Goal: Task Accomplishment & Management: Manage account settings

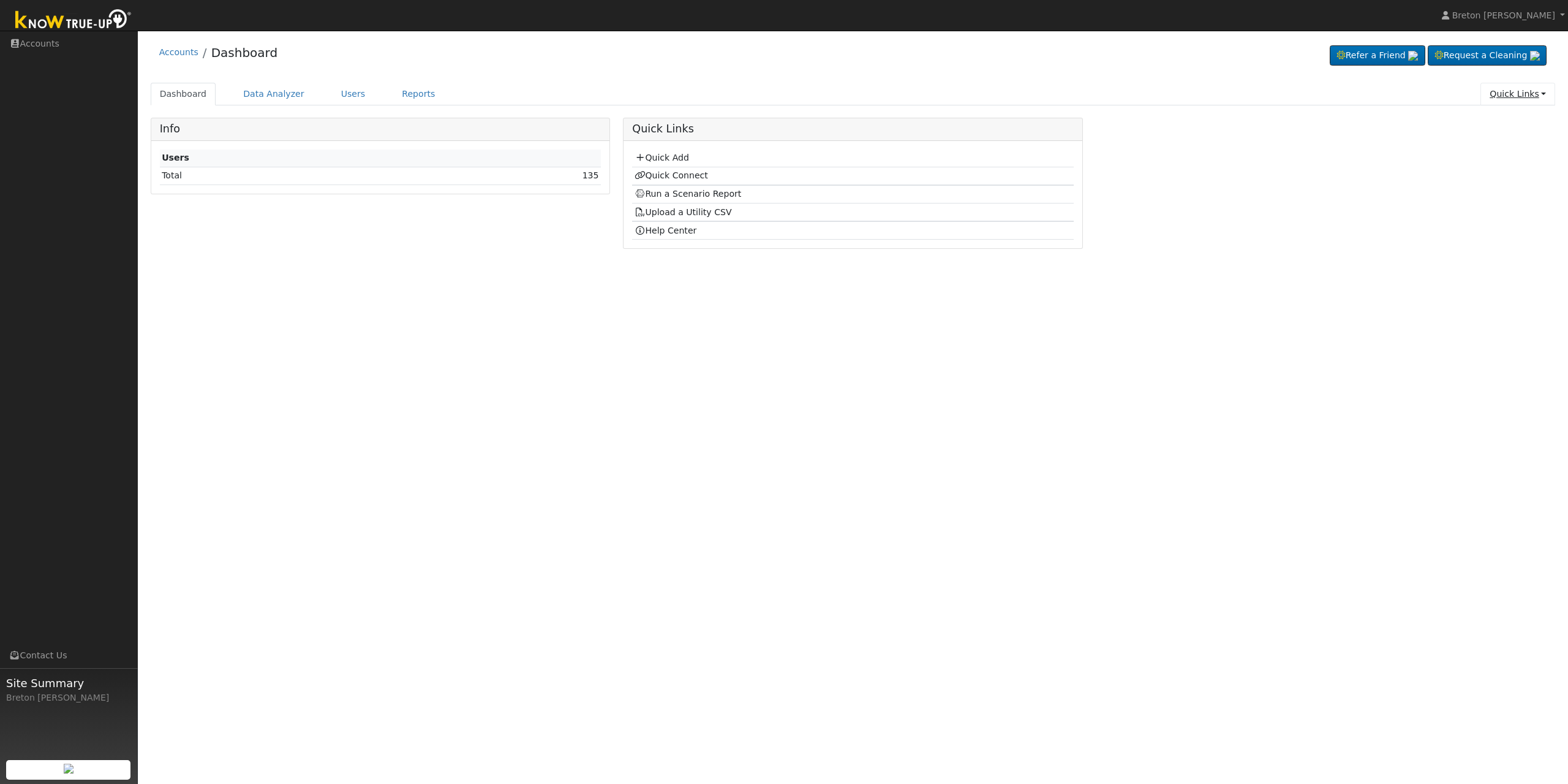
click at [1520, 100] on link "Quick Links" at bounding box center [1517, 94] width 75 height 23
click at [338, 89] on link "Users" at bounding box center [353, 94] width 43 height 23
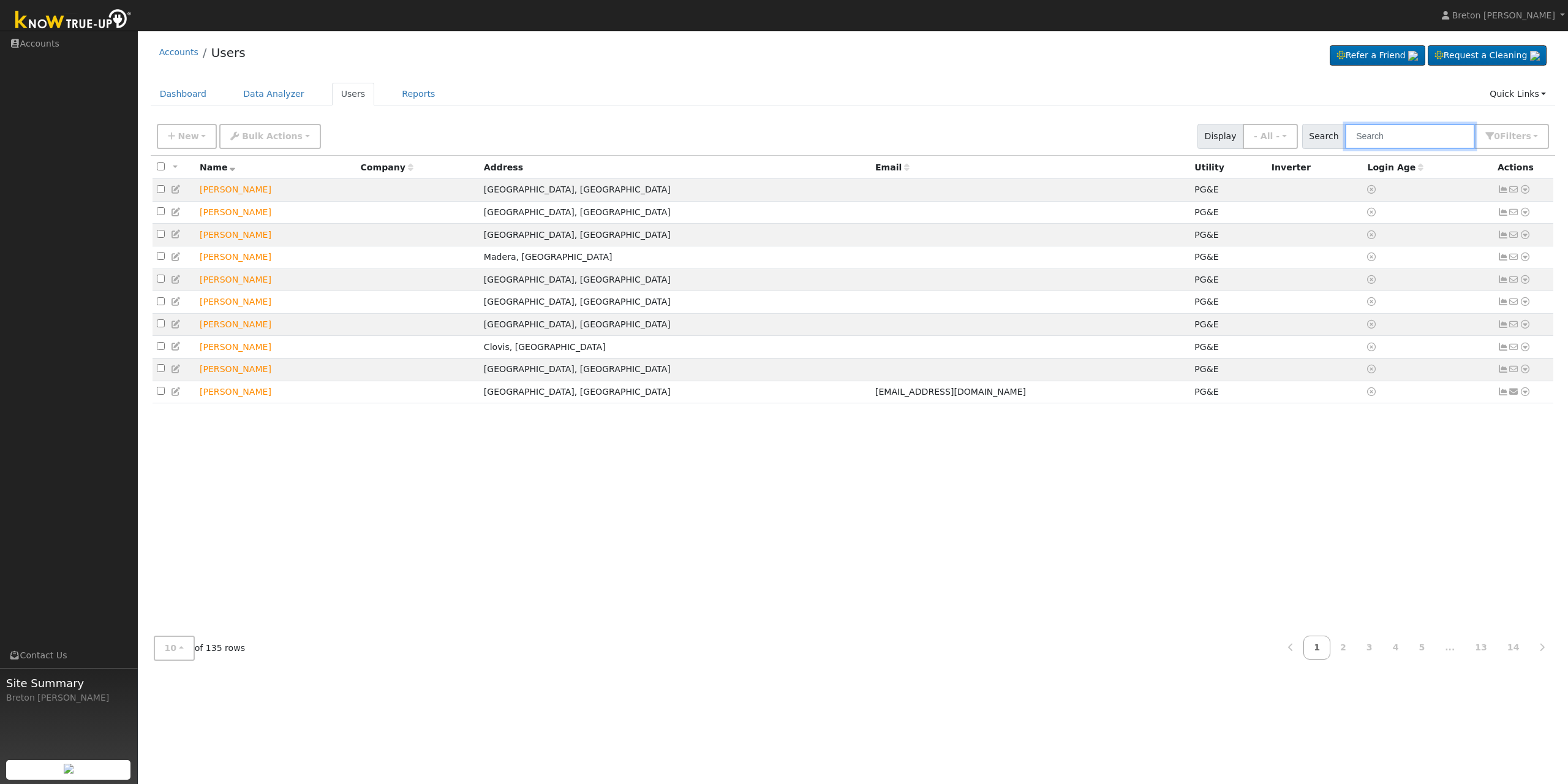
click at [1402, 140] on input "text" at bounding box center [1410, 136] width 130 height 25
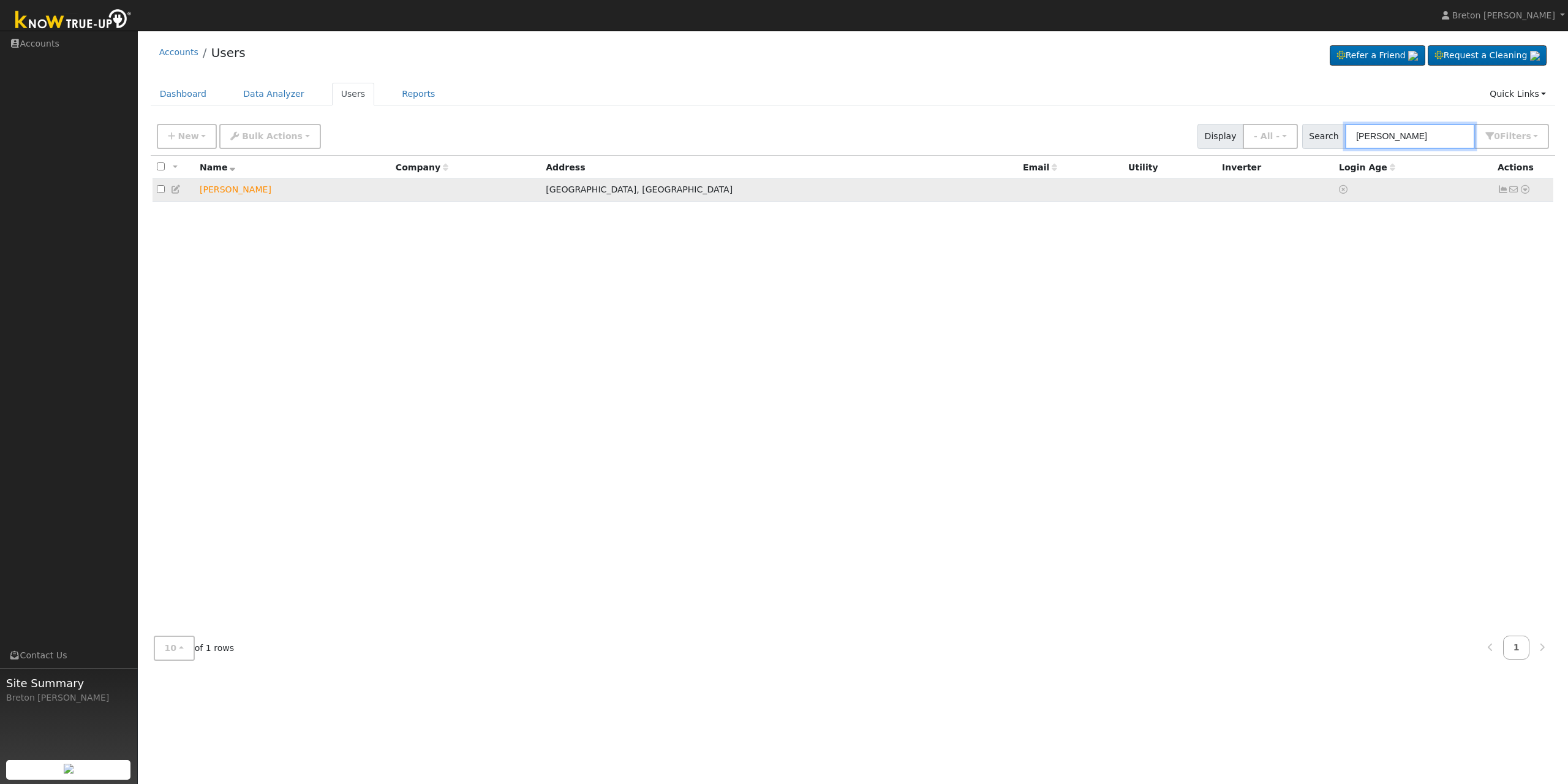
type input "[PERSON_NAME]"
click at [228, 196] on td "[PERSON_NAME]" at bounding box center [293, 190] width 196 height 23
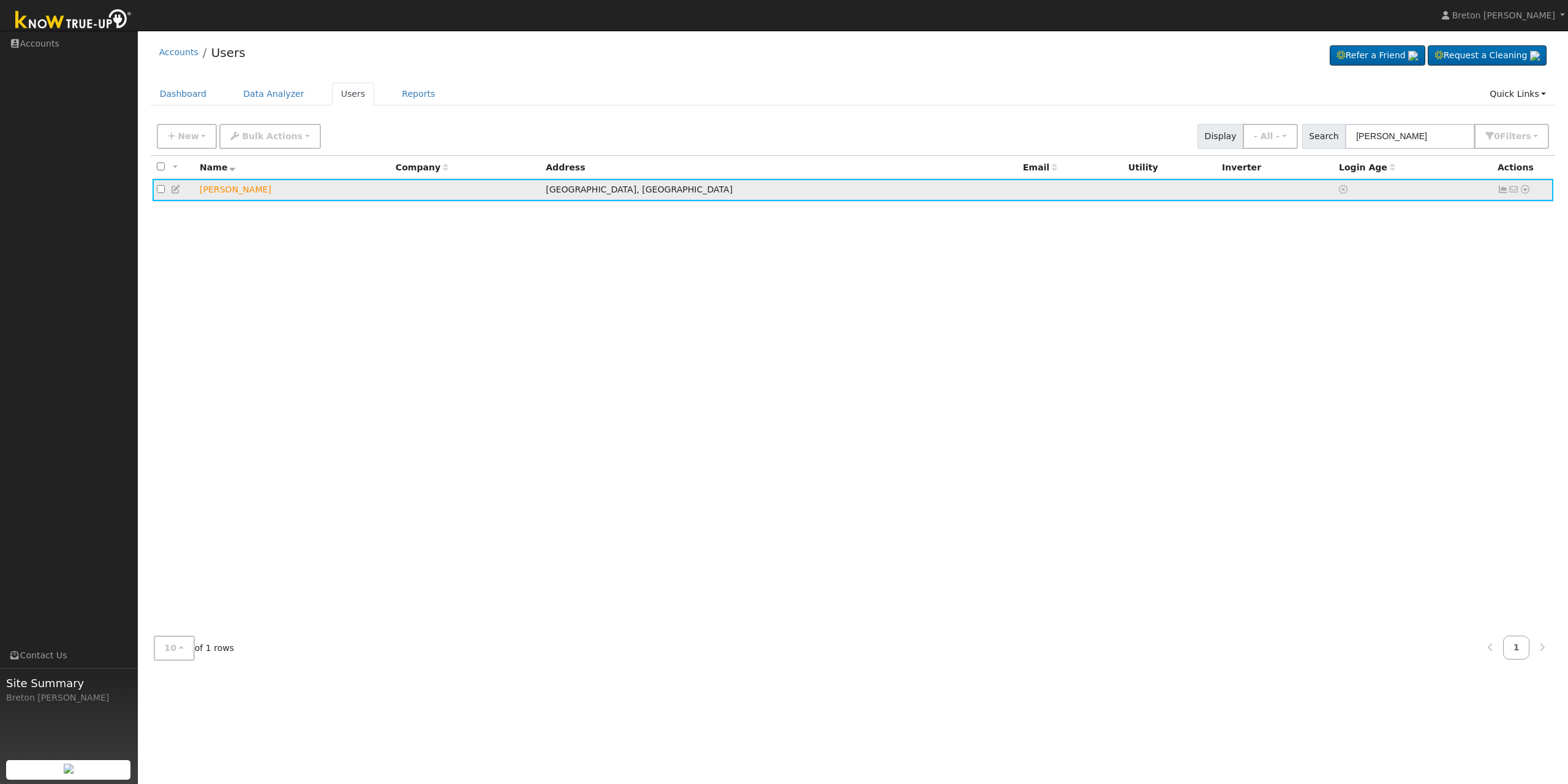
click at [208, 190] on td "[PERSON_NAME]" at bounding box center [293, 190] width 196 height 23
click at [202, 193] on td "[PERSON_NAME]" at bounding box center [293, 190] width 196 height 23
click at [275, 190] on td "[PERSON_NAME]" at bounding box center [293, 190] width 196 height 23
click at [177, 188] on icon at bounding box center [176, 189] width 11 height 8
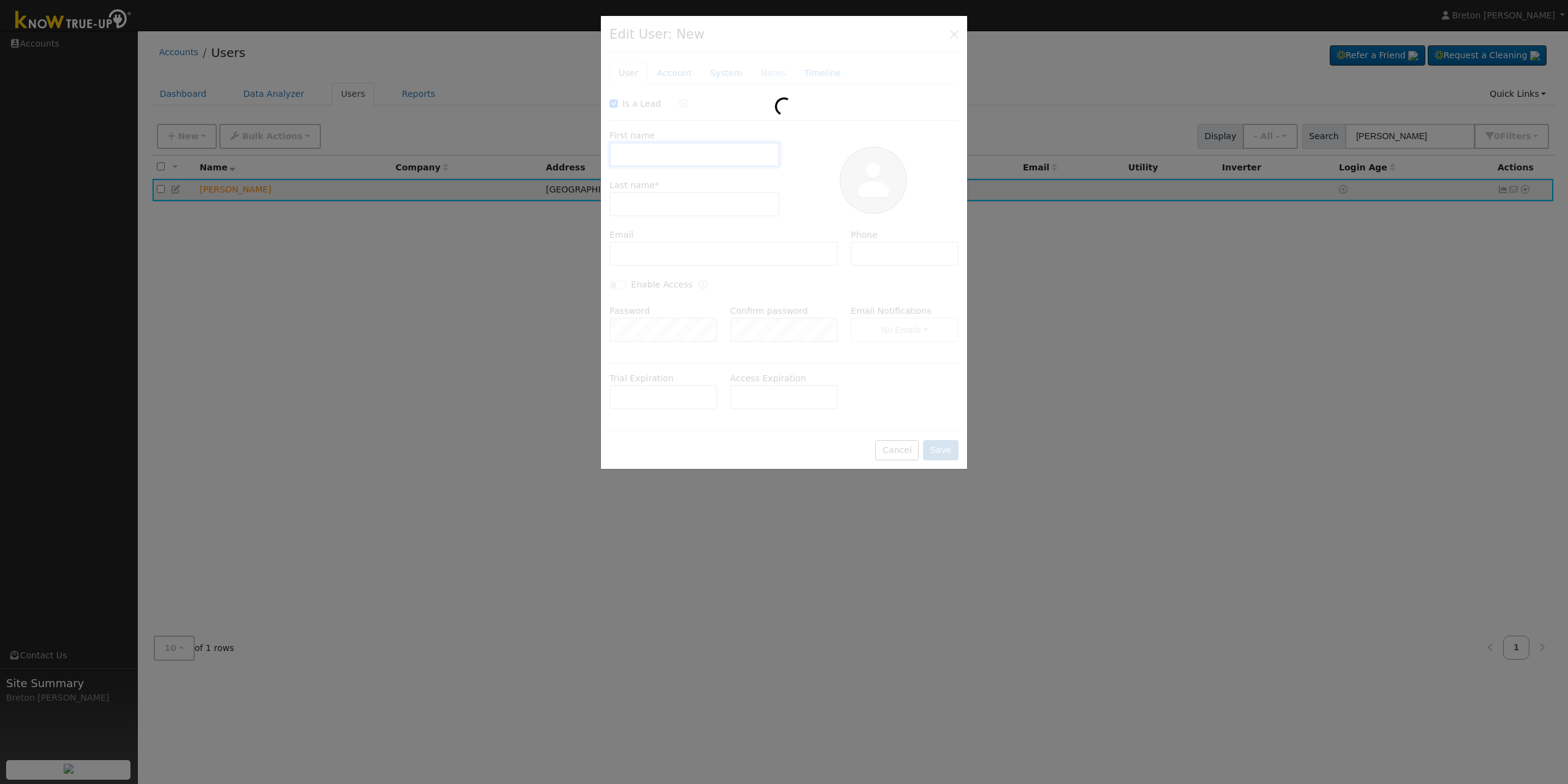
checkbox input "true"
type input "[PERSON_NAME]"
type input "Strambi"
type input "Default Account"
type input "[STREET_ADDRESS]"
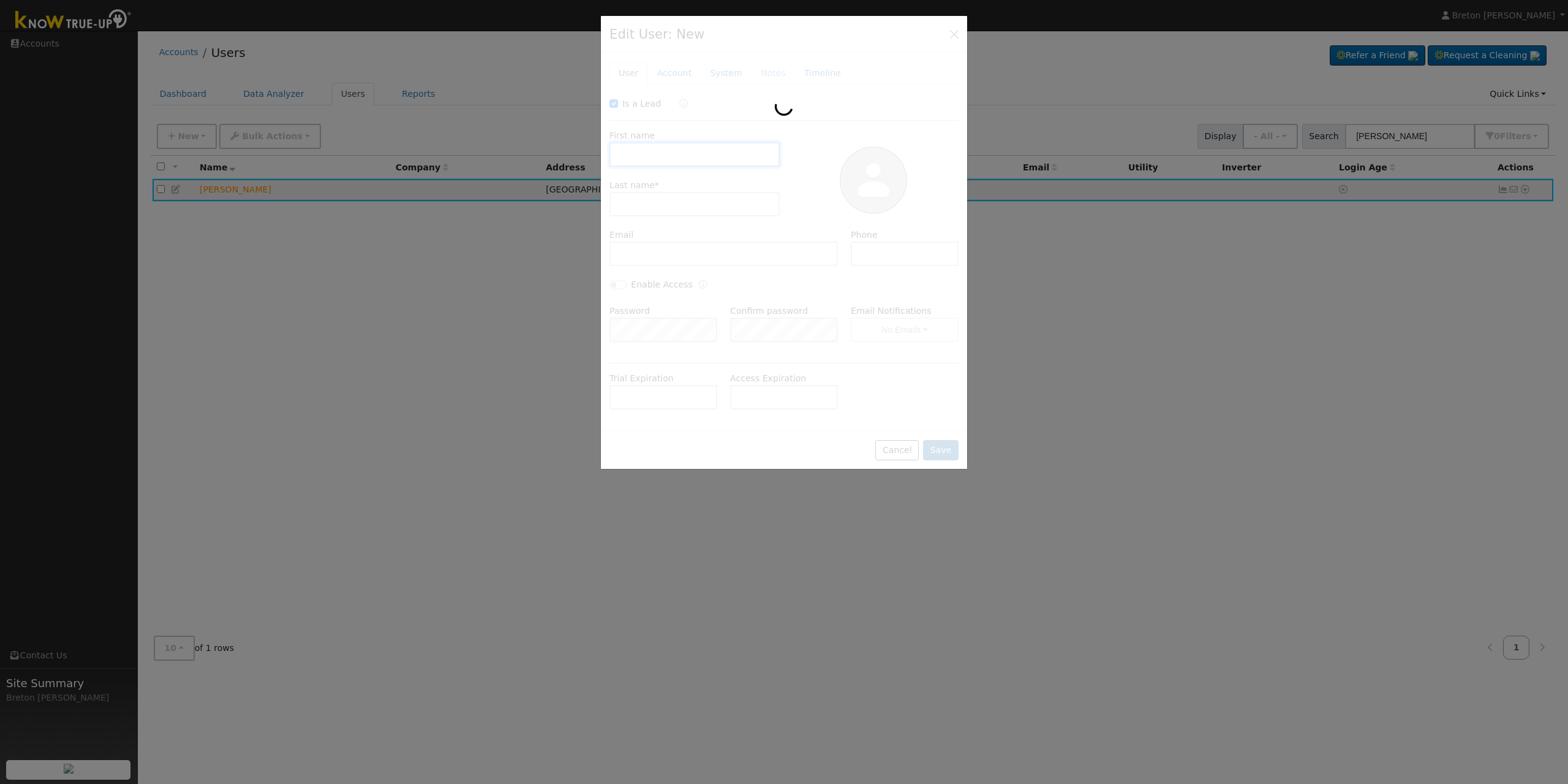
type input "[GEOGRAPHIC_DATA]"
type input "CA"
type input "93705"
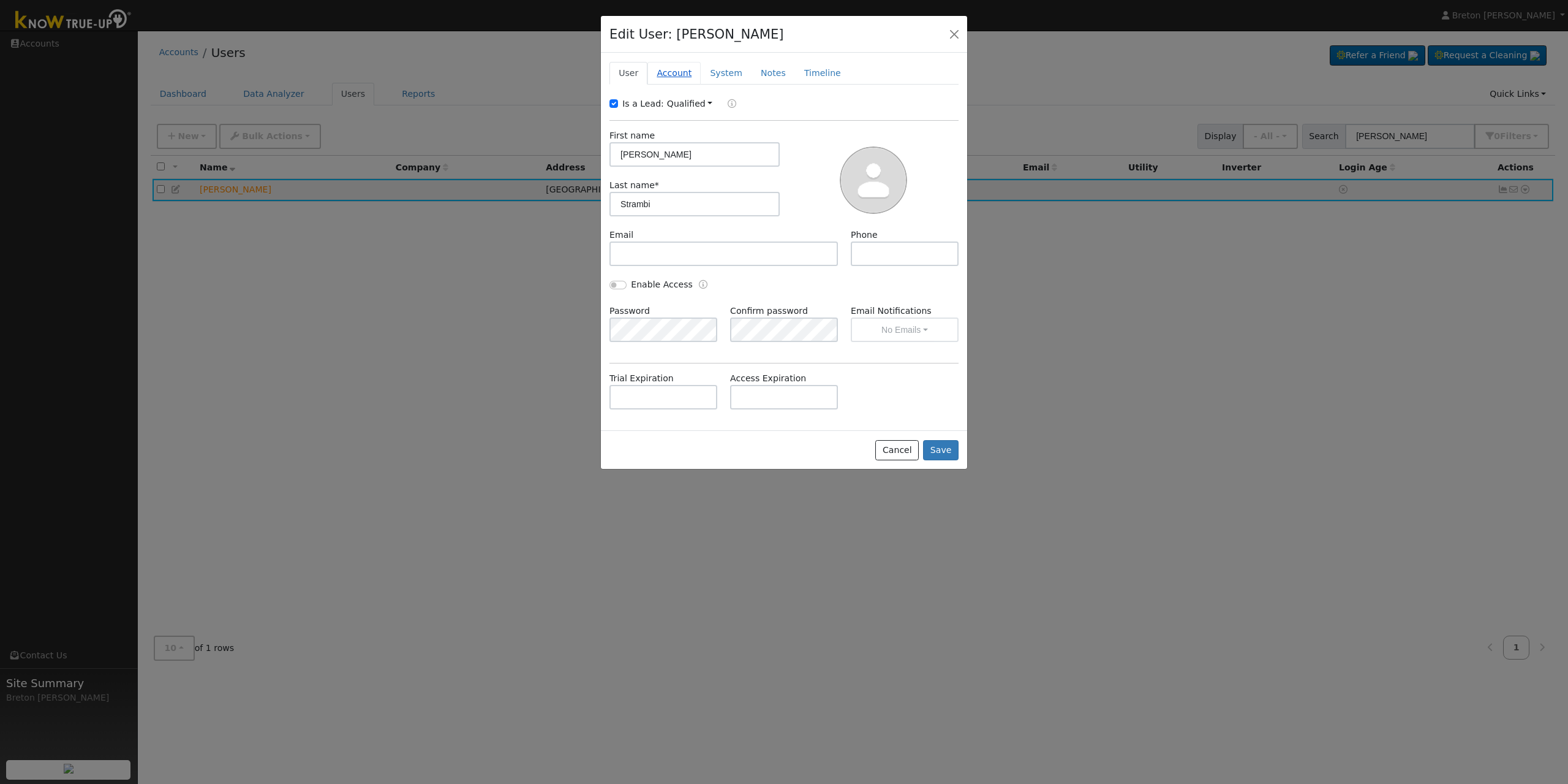
click at [675, 82] on link "Account" at bounding box center [674, 73] width 53 height 23
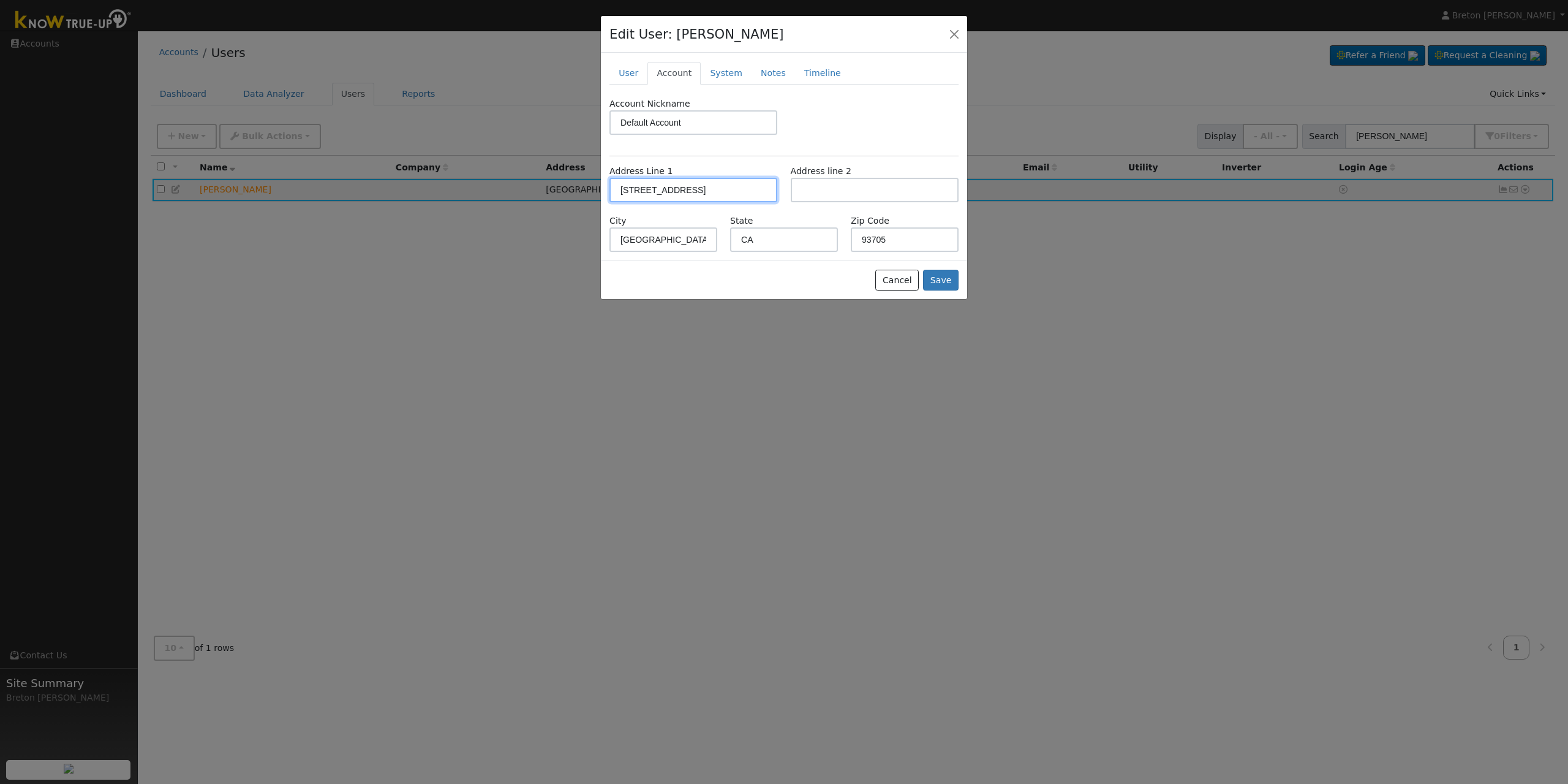
drag, startPoint x: 721, startPoint y: 191, endPoint x: 557, endPoint y: 191, distance: 164.0
click at [557, 191] on div "Edit User: [PERSON_NAME] Default Account Default Account [STREET_ADDRESS] Prima…" at bounding box center [784, 392] width 1568 height 784
